Goal: Task Accomplishment & Management: Use online tool/utility

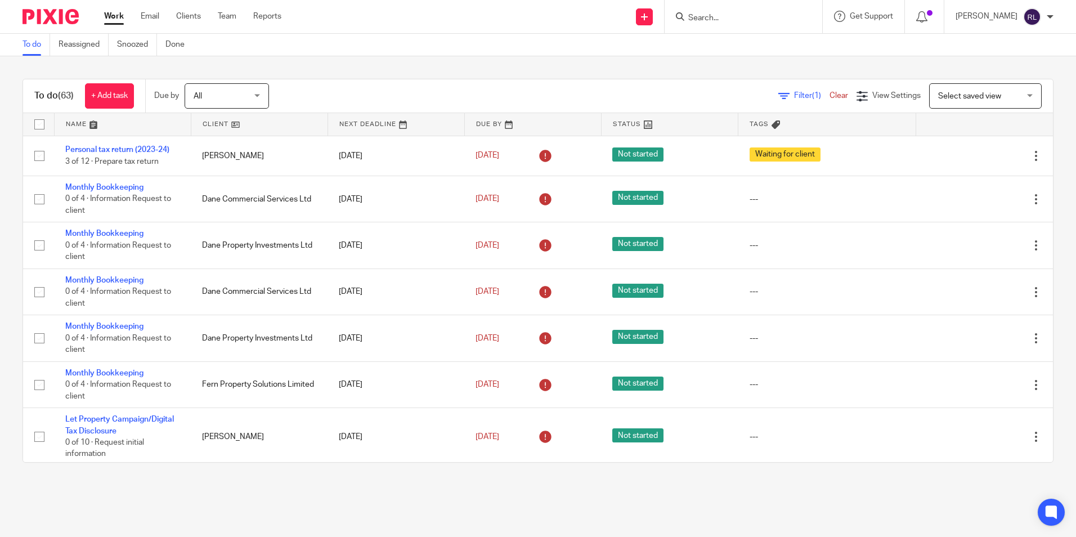
click at [719, 10] on form at bounding box center [747, 17] width 120 height 14
click at [716, 15] on input "Search" at bounding box center [737, 19] width 101 height 10
click at [739, 77] on div "To do (63) + Add task Due by All All Today Tomorrow This week Next week This mo…" at bounding box center [538, 270] width 1076 height 429
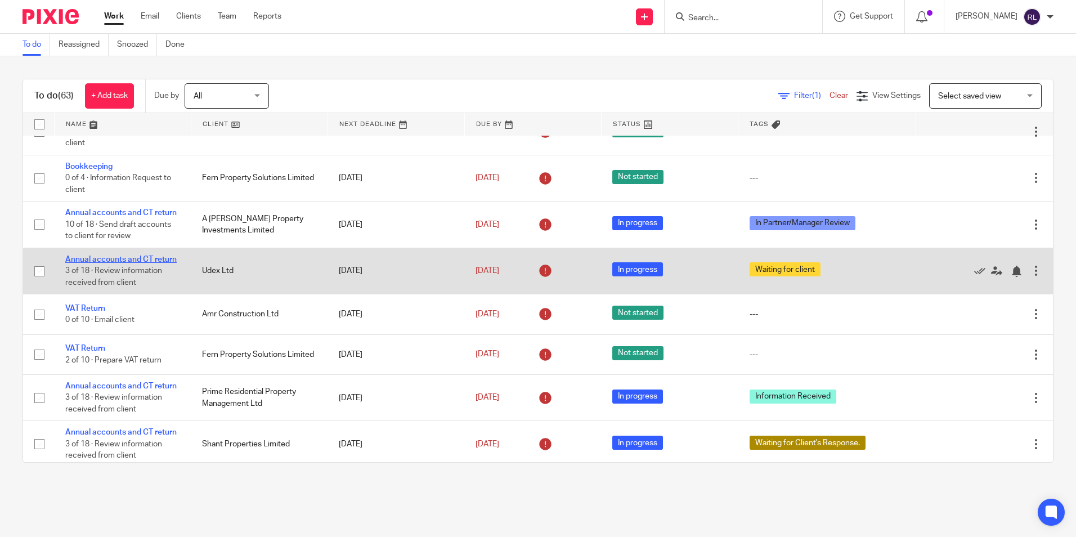
click at [133, 263] on link "Annual accounts and CT return" at bounding box center [120, 260] width 111 height 8
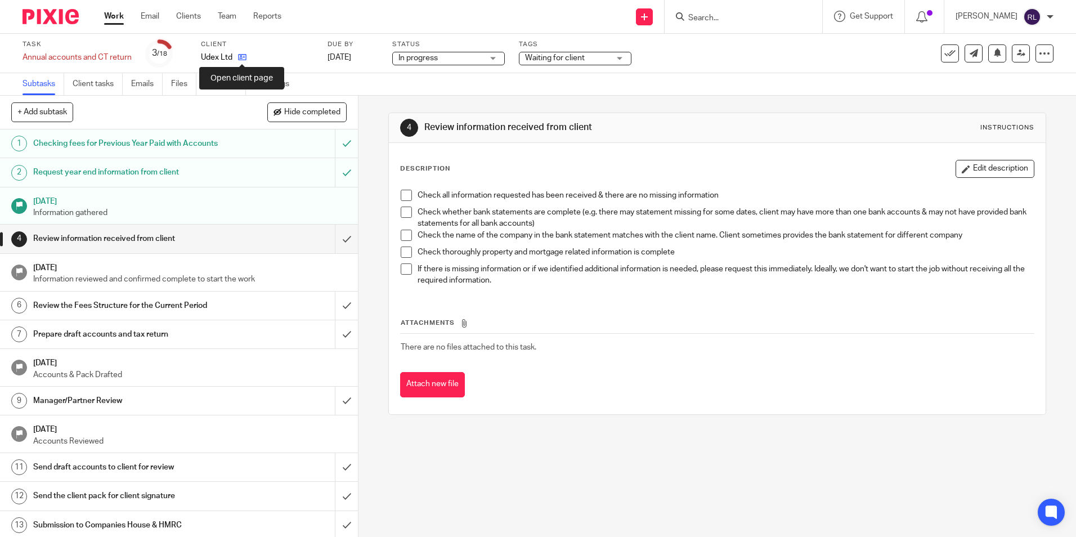
click at [240, 58] on icon at bounding box center [242, 57] width 8 height 8
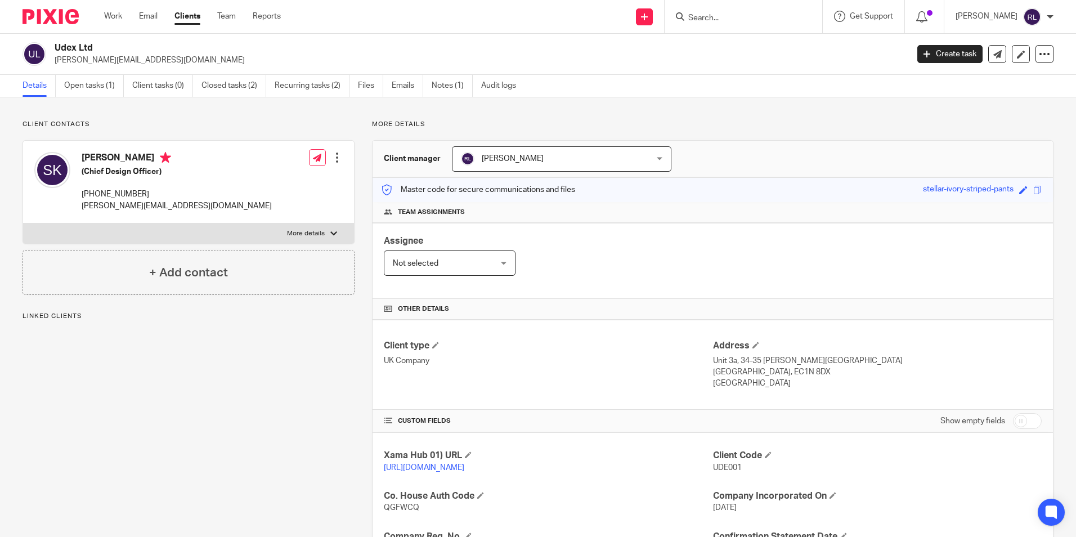
drag, startPoint x: 146, startPoint y: 191, endPoint x: 82, endPoint y: 194, distance: 63.7
click at [82, 194] on p "+44 780 705 9059" at bounding box center [177, 194] width 190 height 11
copy p "+44 780 705 9059"
click at [149, 198] on p "+44 780 705 9059" at bounding box center [177, 194] width 190 height 11
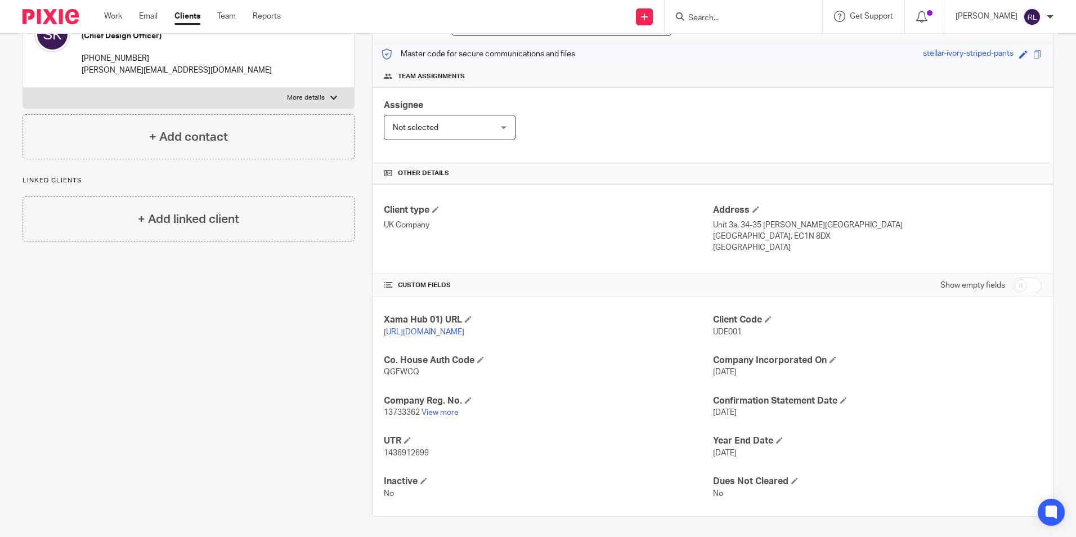
scroll to position [138, 0]
click at [452, 410] on link "View more" at bounding box center [440, 410] width 37 height 8
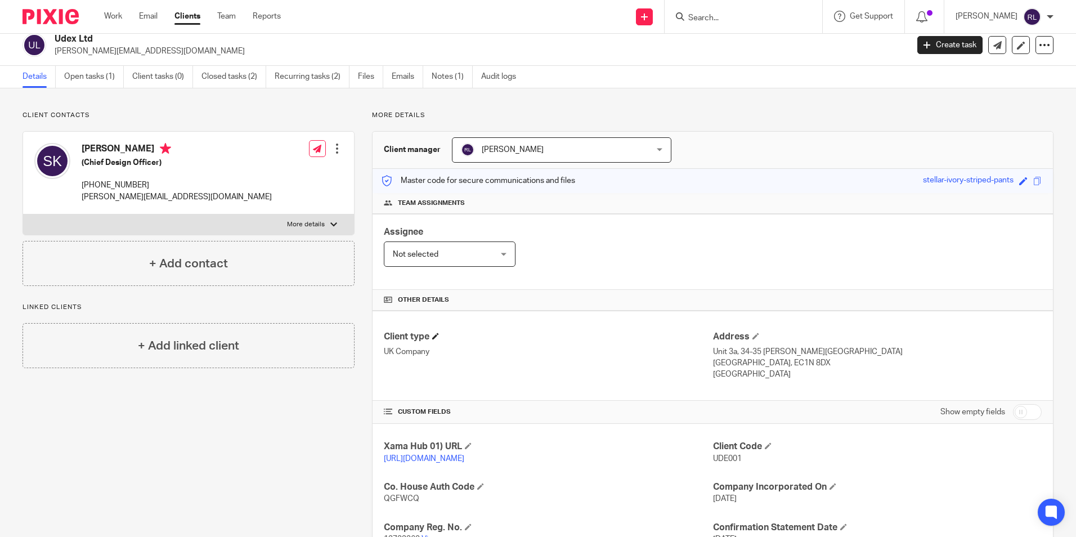
scroll to position [0, 0]
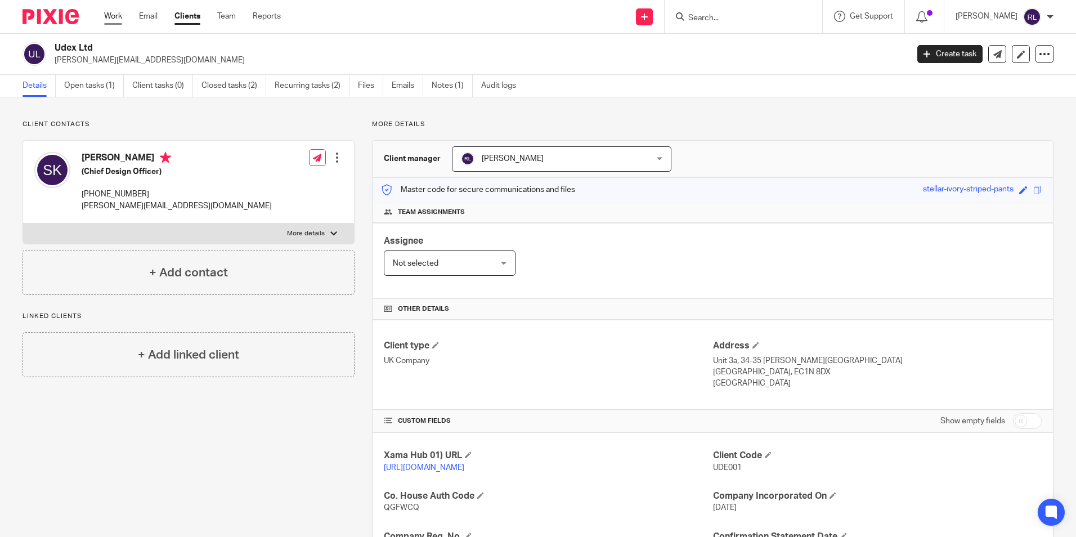
click at [113, 17] on link "Work" at bounding box center [113, 16] width 18 height 11
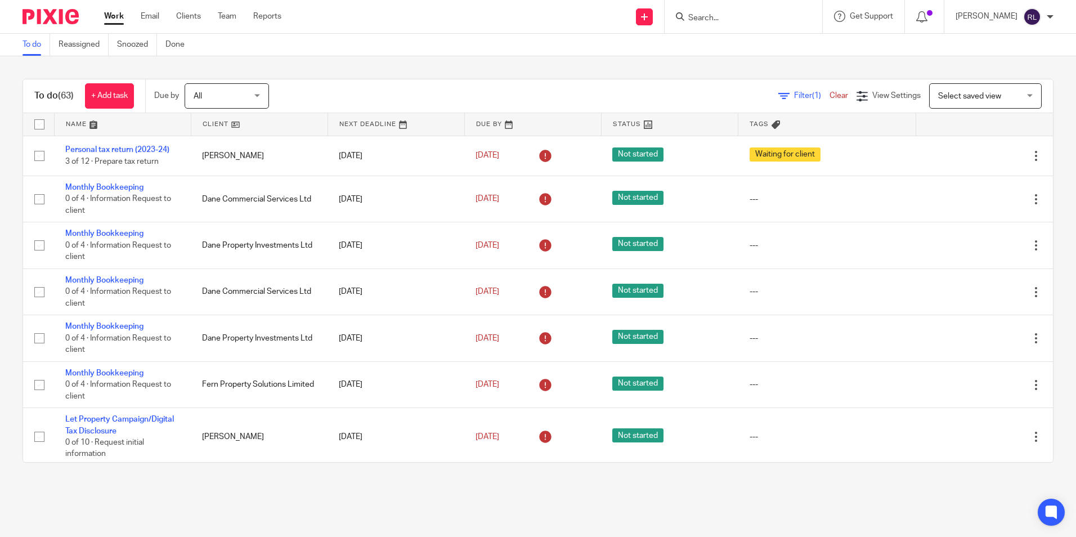
click at [832, 52] on div "To do Reassigned Snoozed Done" at bounding box center [538, 45] width 1076 height 23
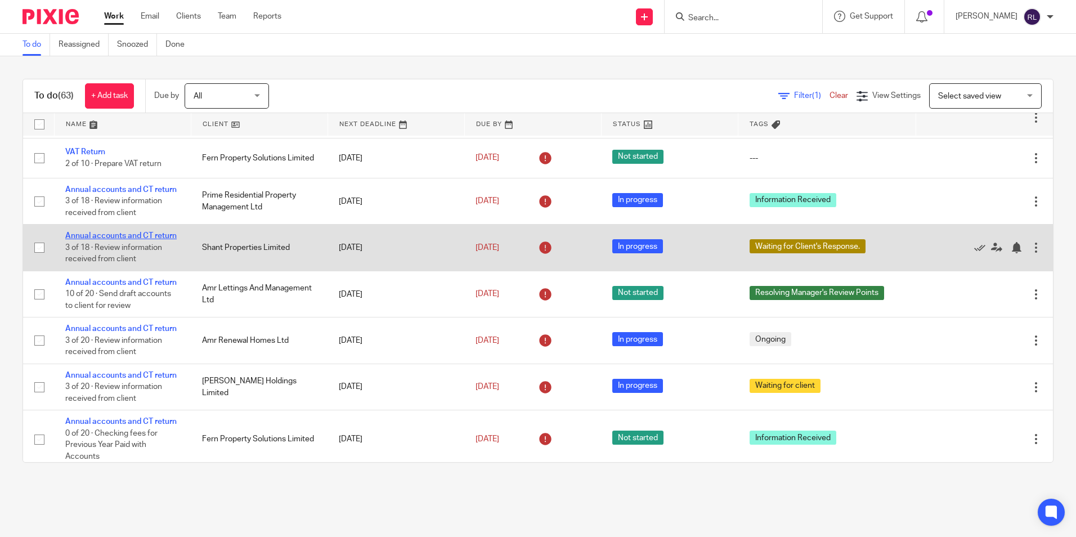
click at [136, 240] on link "Annual accounts and CT return" at bounding box center [120, 236] width 111 height 8
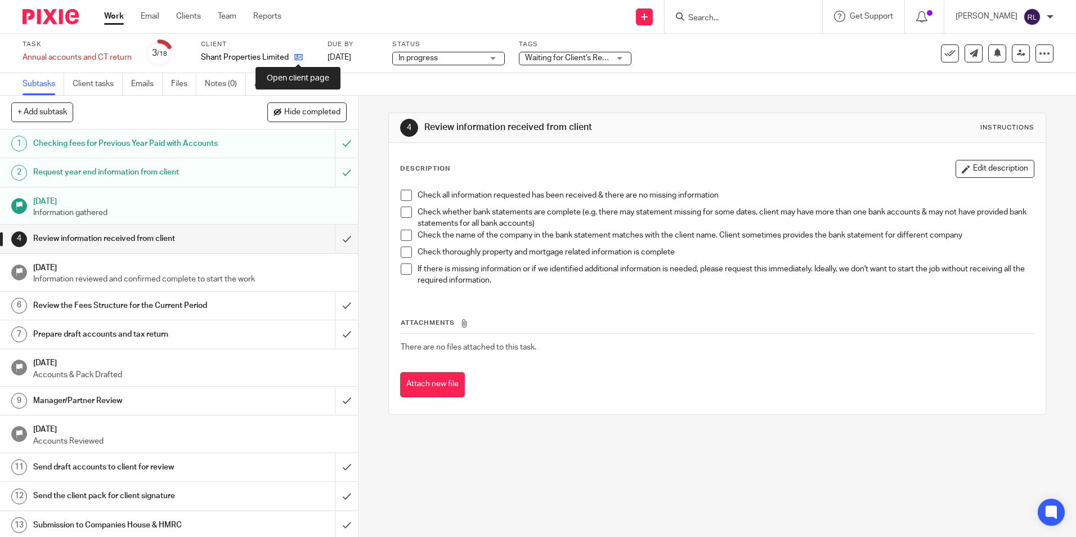
click at [295, 57] on icon at bounding box center [298, 57] width 8 height 8
click at [733, 20] on input "Search" at bounding box center [737, 19] width 101 height 10
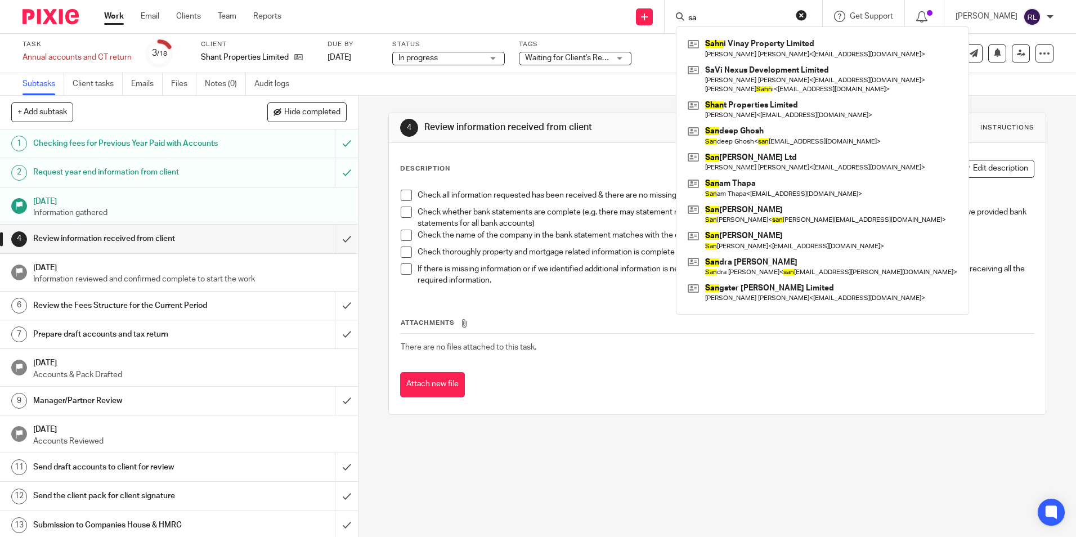
type input "s"
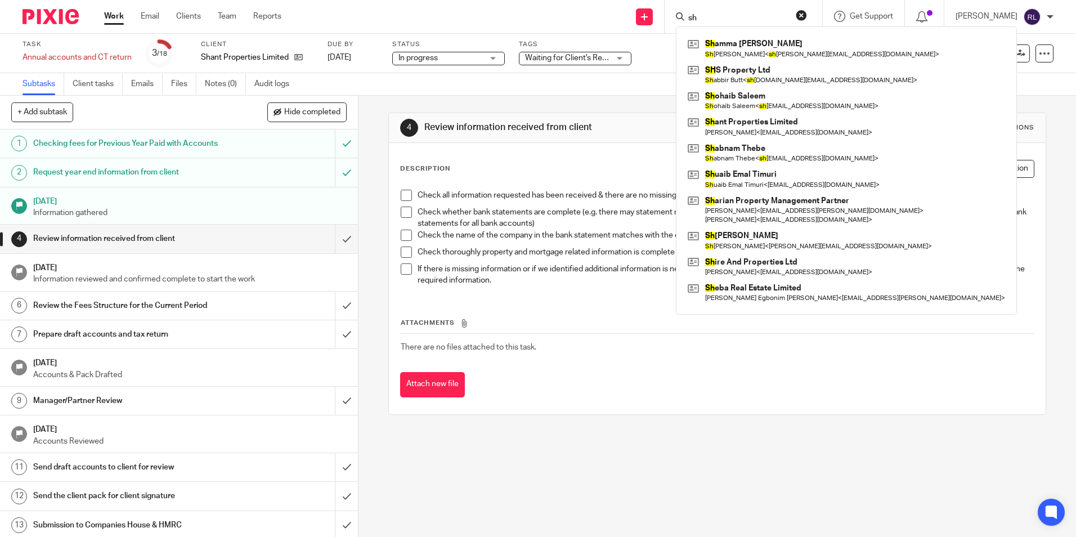
type input "s"
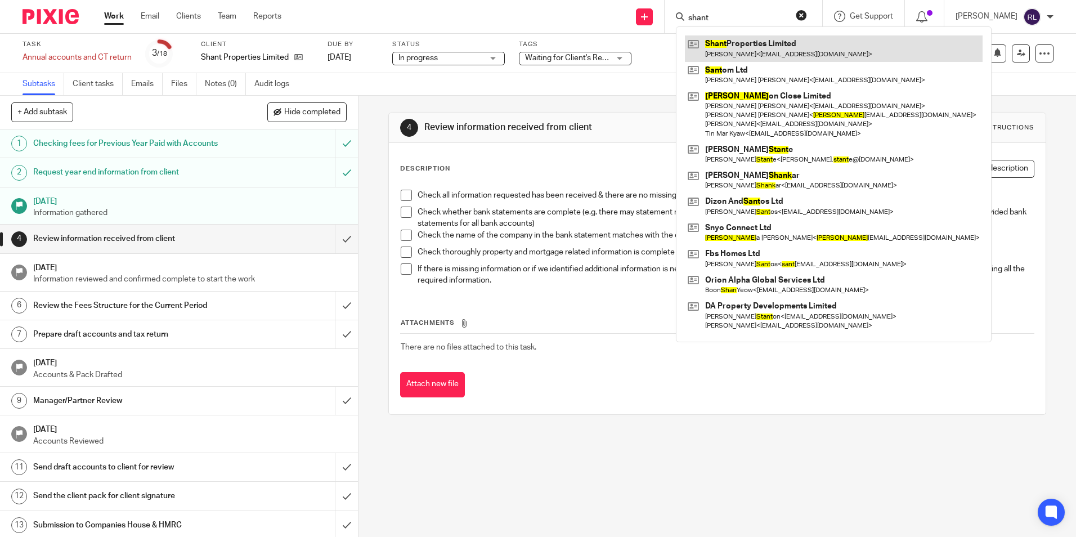
type input "shant"
click at [787, 52] on link at bounding box center [834, 48] width 298 height 26
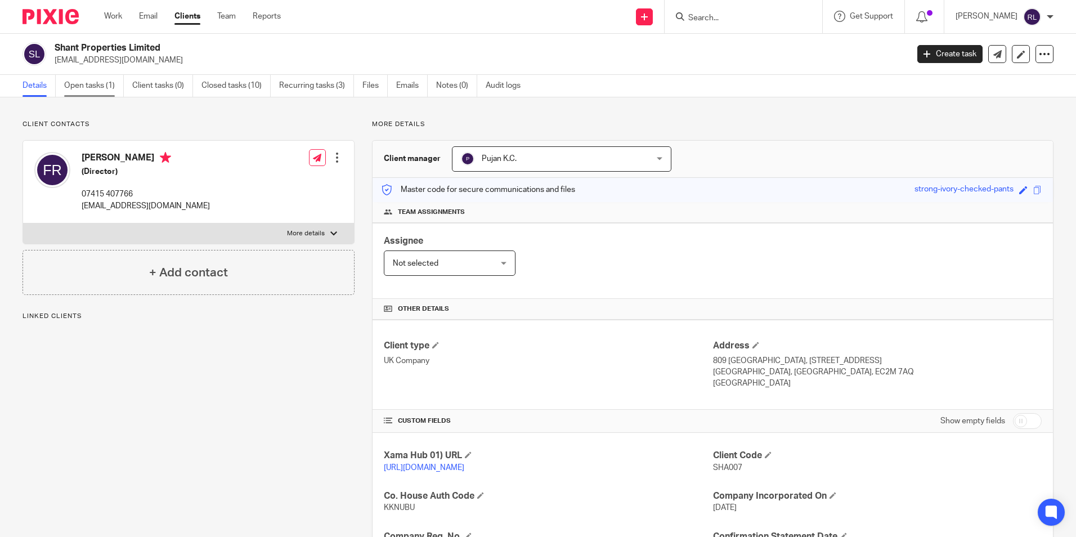
click at [114, 89] on link "Open tasks (1)" at bounding box center [94, 86] width 60 height 22
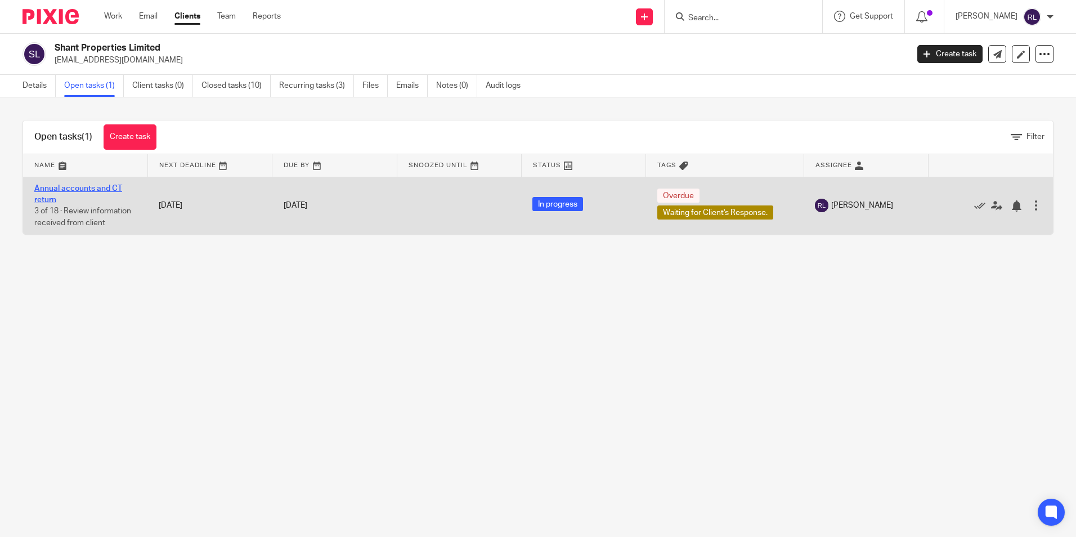
click at [102, 188] on link "Annual accounts and CT return" at bounding box center [78, 194] width 88 height 19
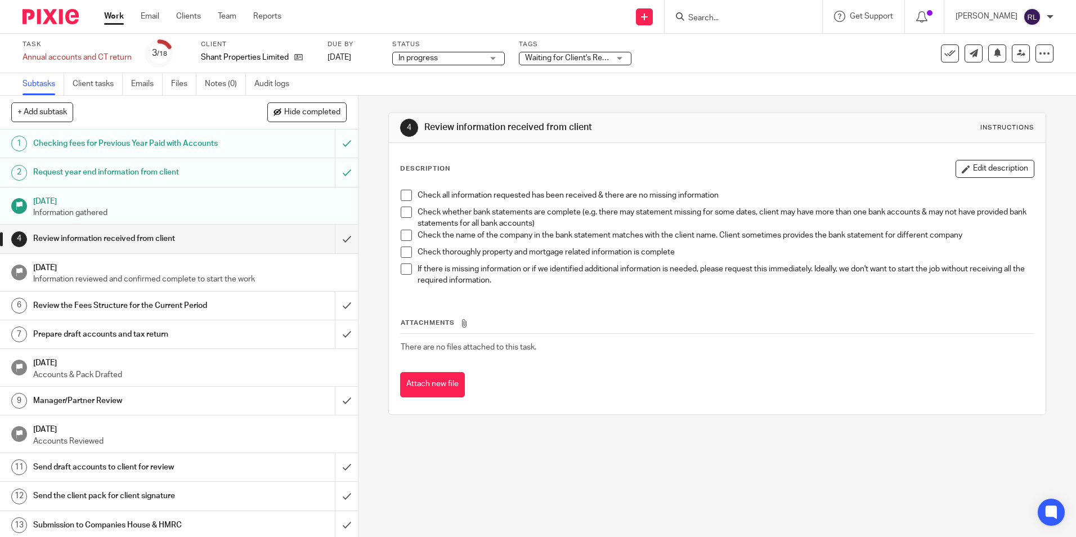
click at [118, 172] on h1 "Request year end information from client" at bounding box center [130, 172] width 194 height 17
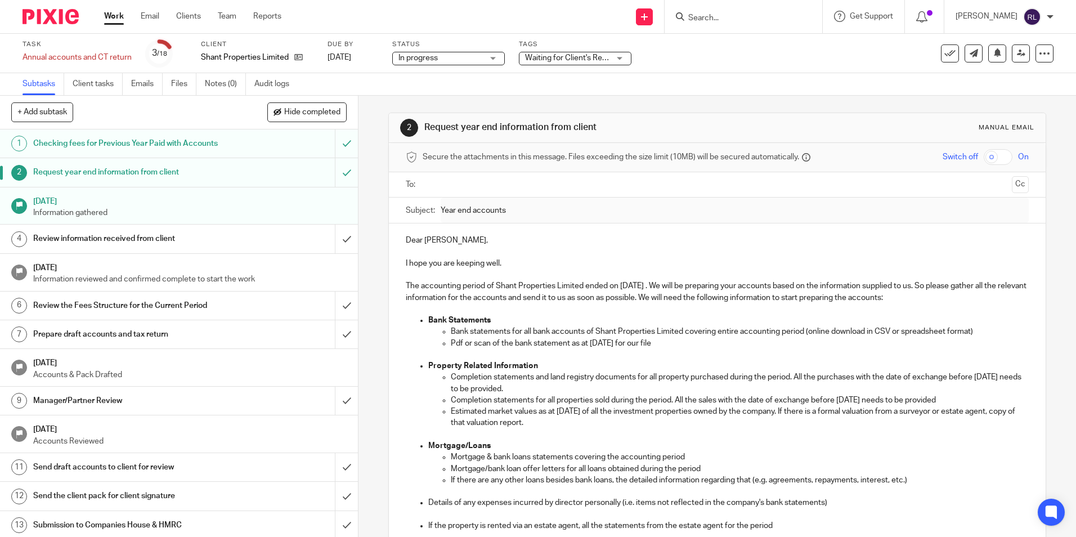
click at [495, 286] on p "The accounting period of Shant Properties Limited ended on [DATE] . We will be …" at bounding box center [717, 291] width 623 height 23
click at [524, 297] on p "The accounting period of Shant Properties Limited ended on [DATE] . We will be …" at bounding box center [717, 291] width 623 height 23
click at [116, 21] on link "Work" at bounding box center [114, 16] width 20 height 11
